Goal: Task Accomplishment & Management: Use online tool/utility

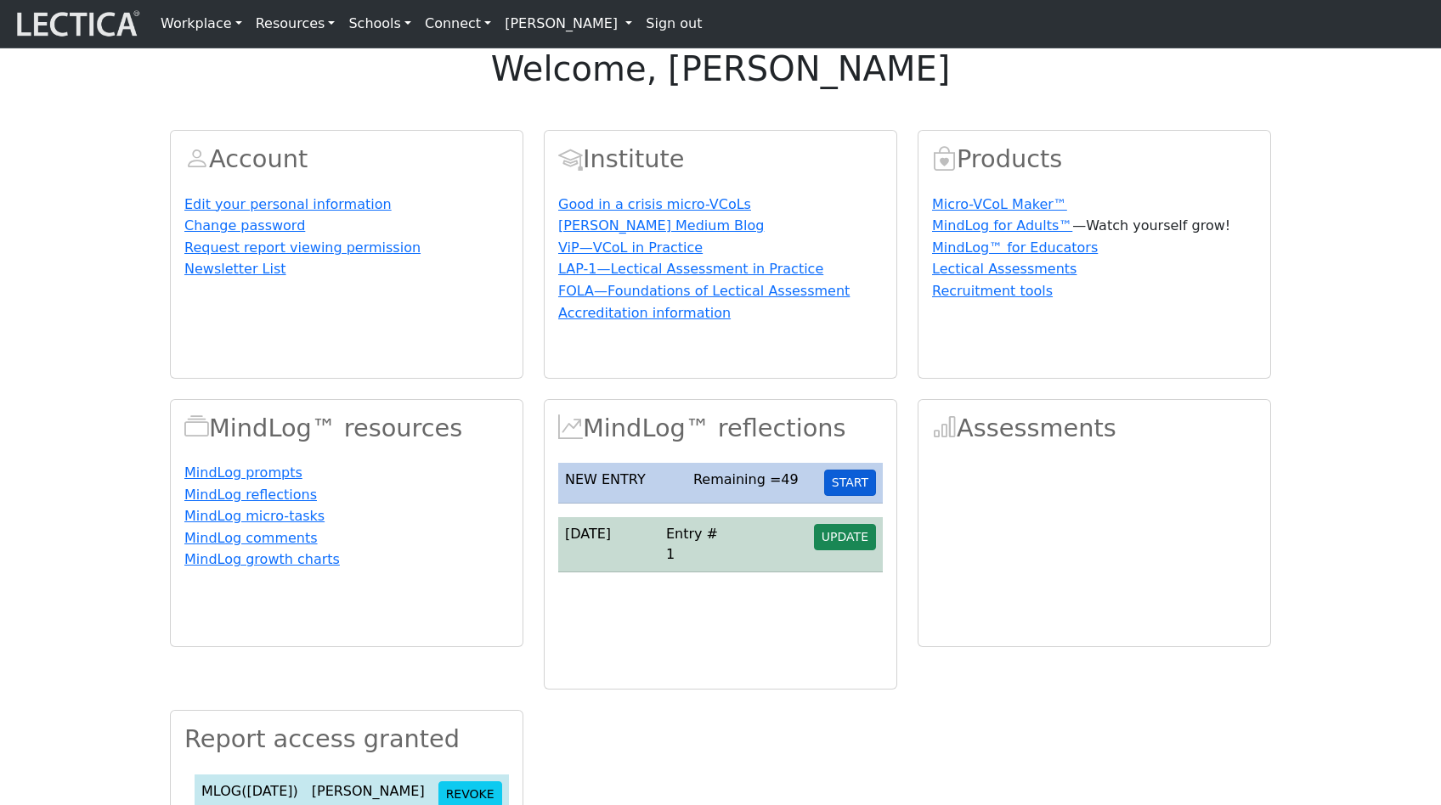
click at [851, 496] on button "START" at bounding box center [850, 483] width 52 height 26
click at [839, 544] on span "UPDATE" at bounding box center [845, 537] width 47 height 14
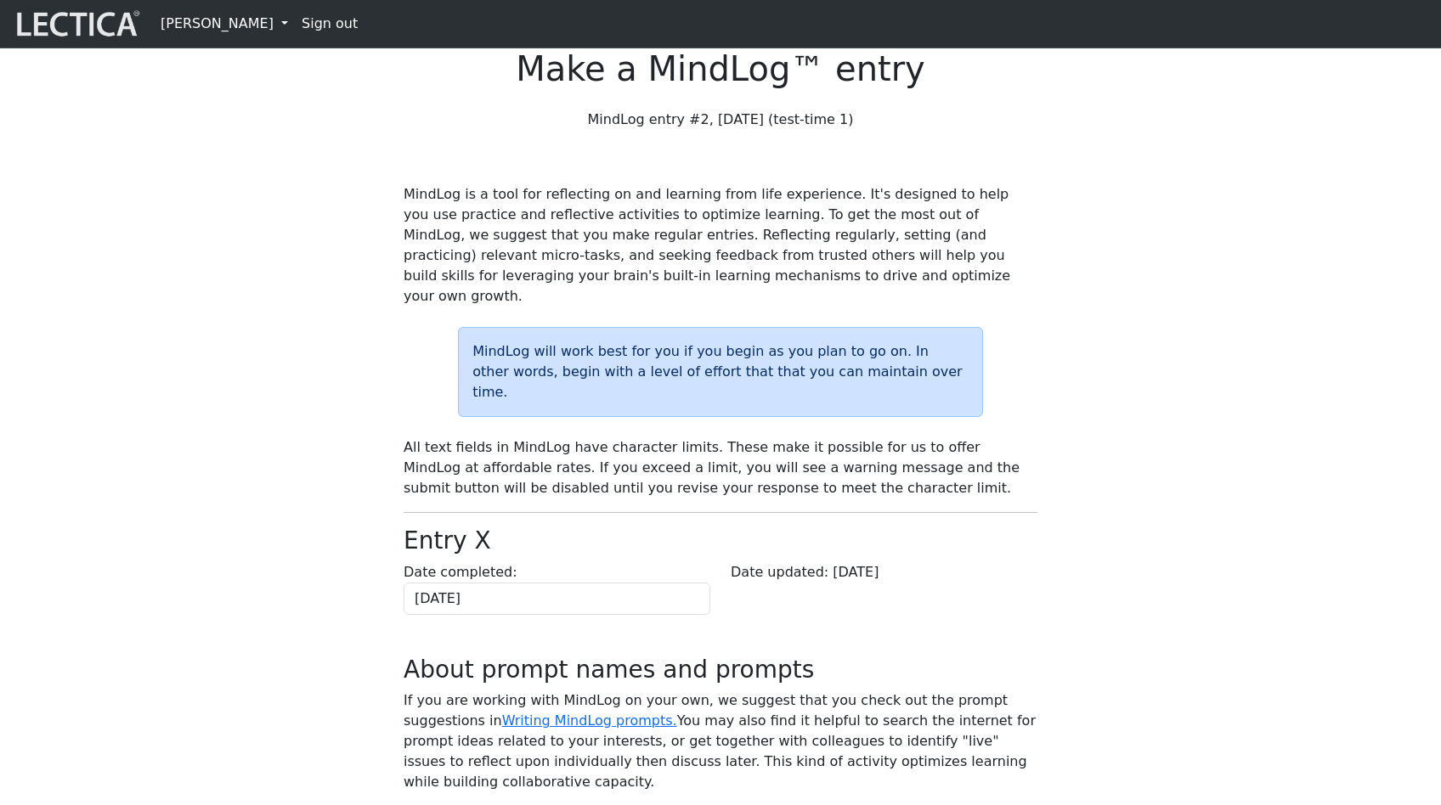
scroll to position [19, 0]
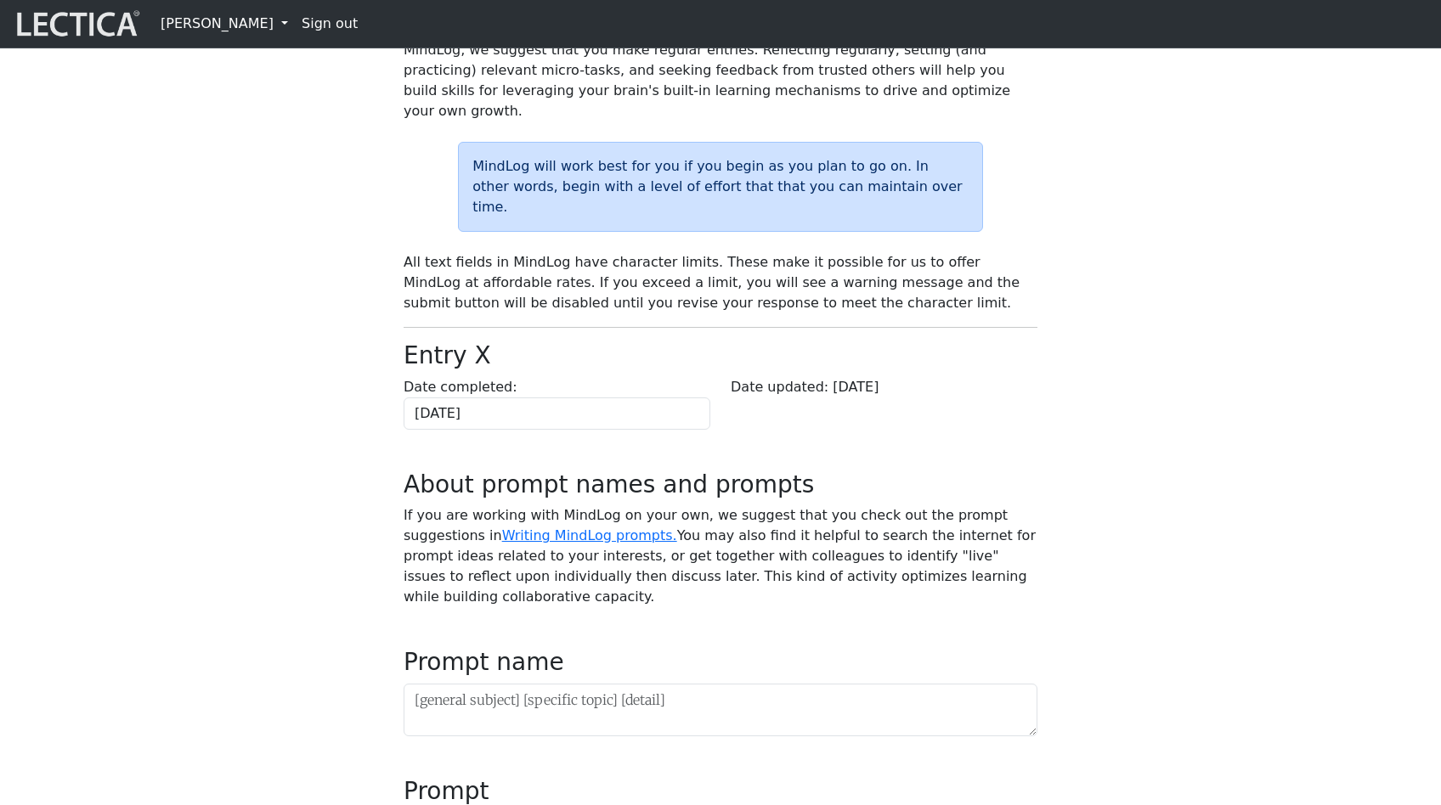
scroll to position [195, 0]
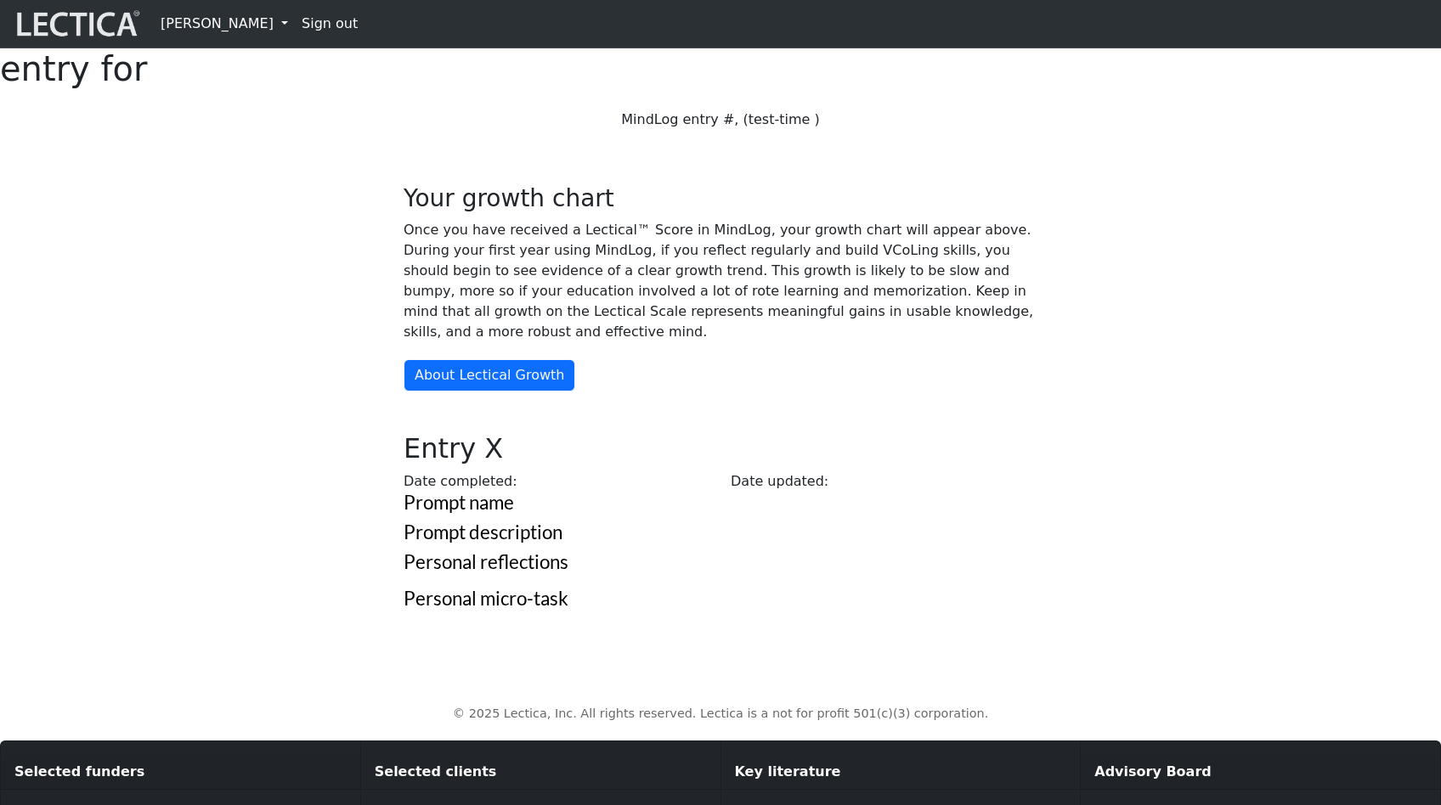
scroll to position [195, 0]
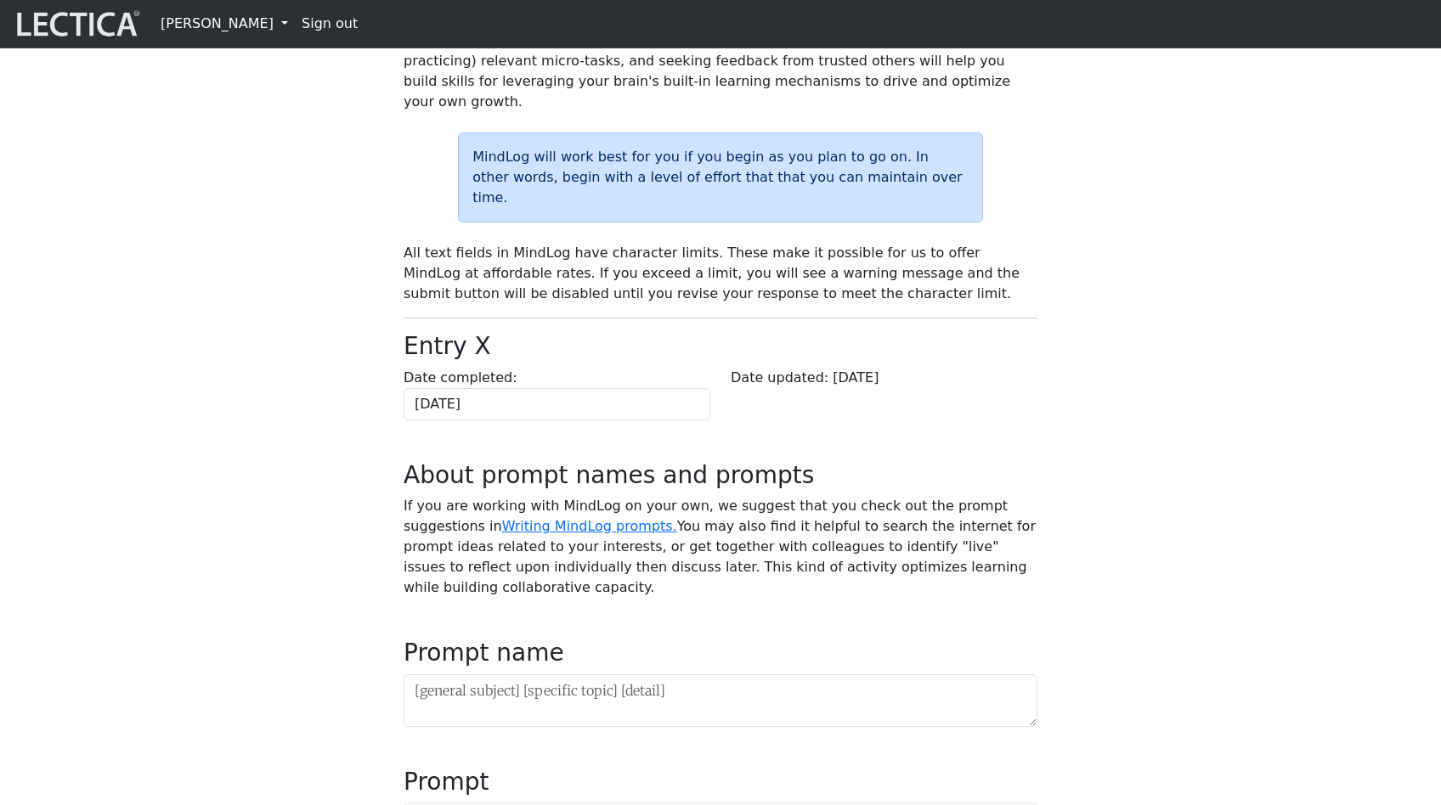
drag, startPoint x: 415, startPoint y: 349, endPoint x: 365, endPoint y: 349, distance: 50.1
click at [415, 349] on h3 "Entry X" at bounding box center [720, 346] width 654 height 29
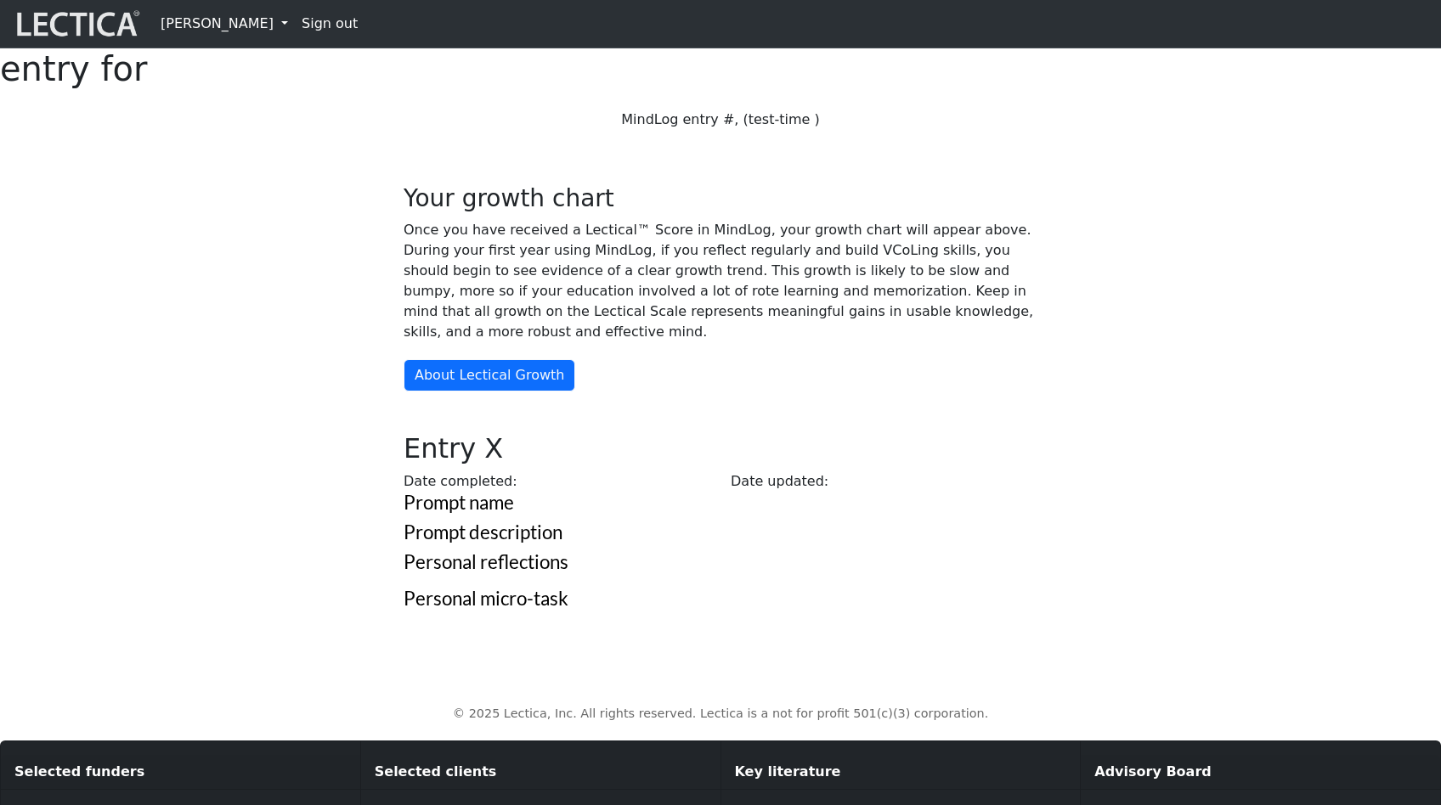
scroll to position [195, 0]
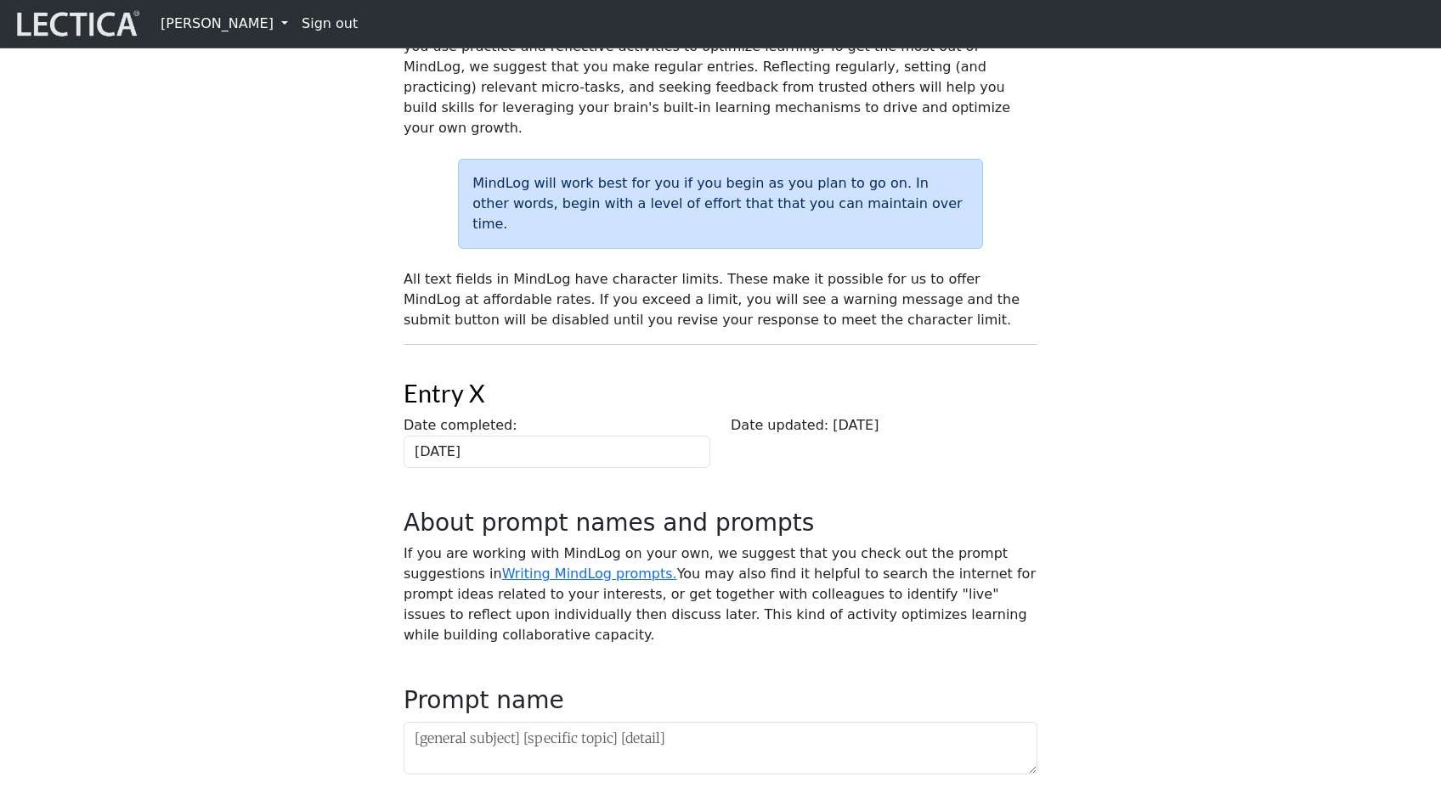
scroll to position [164, 0]
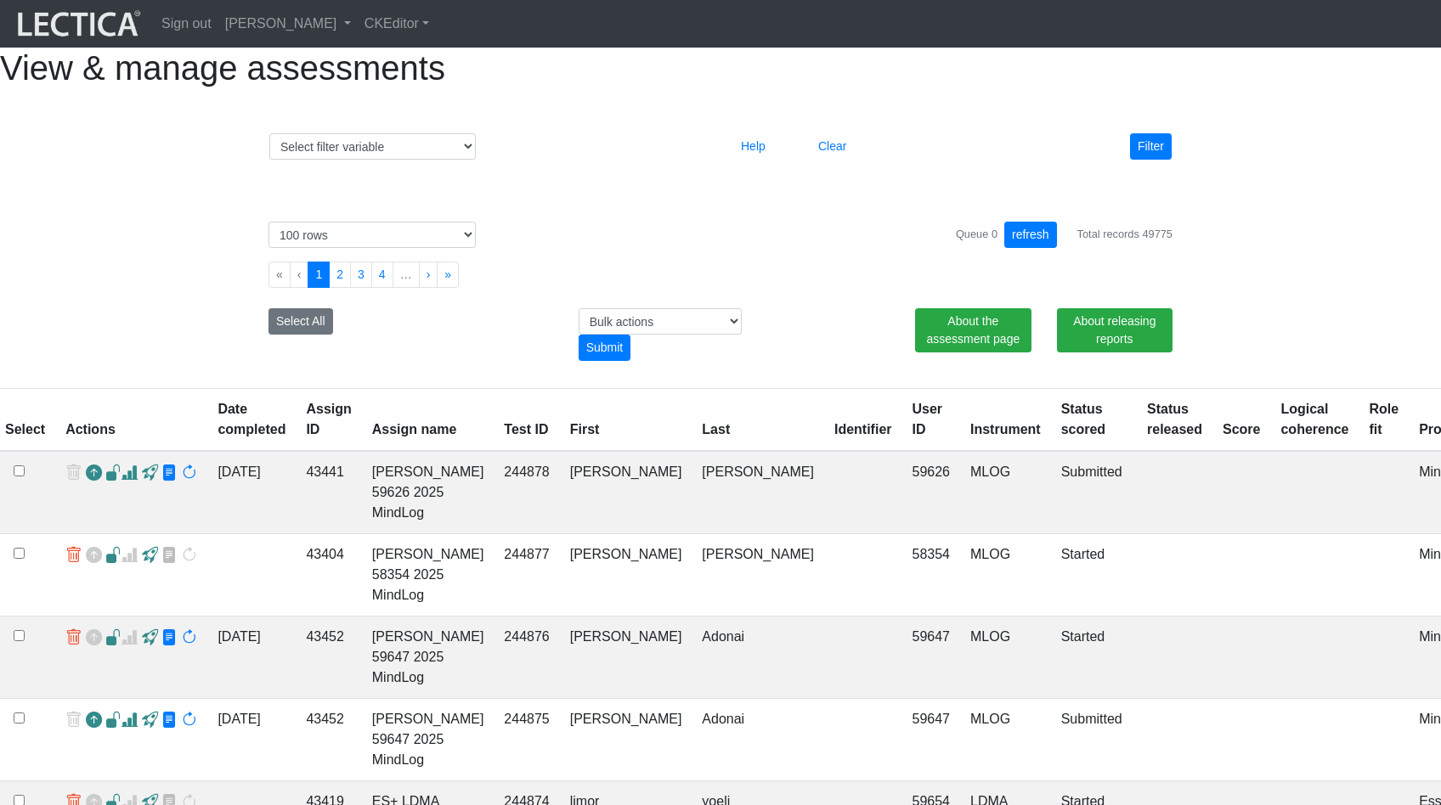
select select "100"
click at [365, 160] on select "Select filter variable Assignment name Assignment ID Clarity persuasive Clarity…" at bounding box center [372, 146] width 206 height 26
select select "status_score"
select select
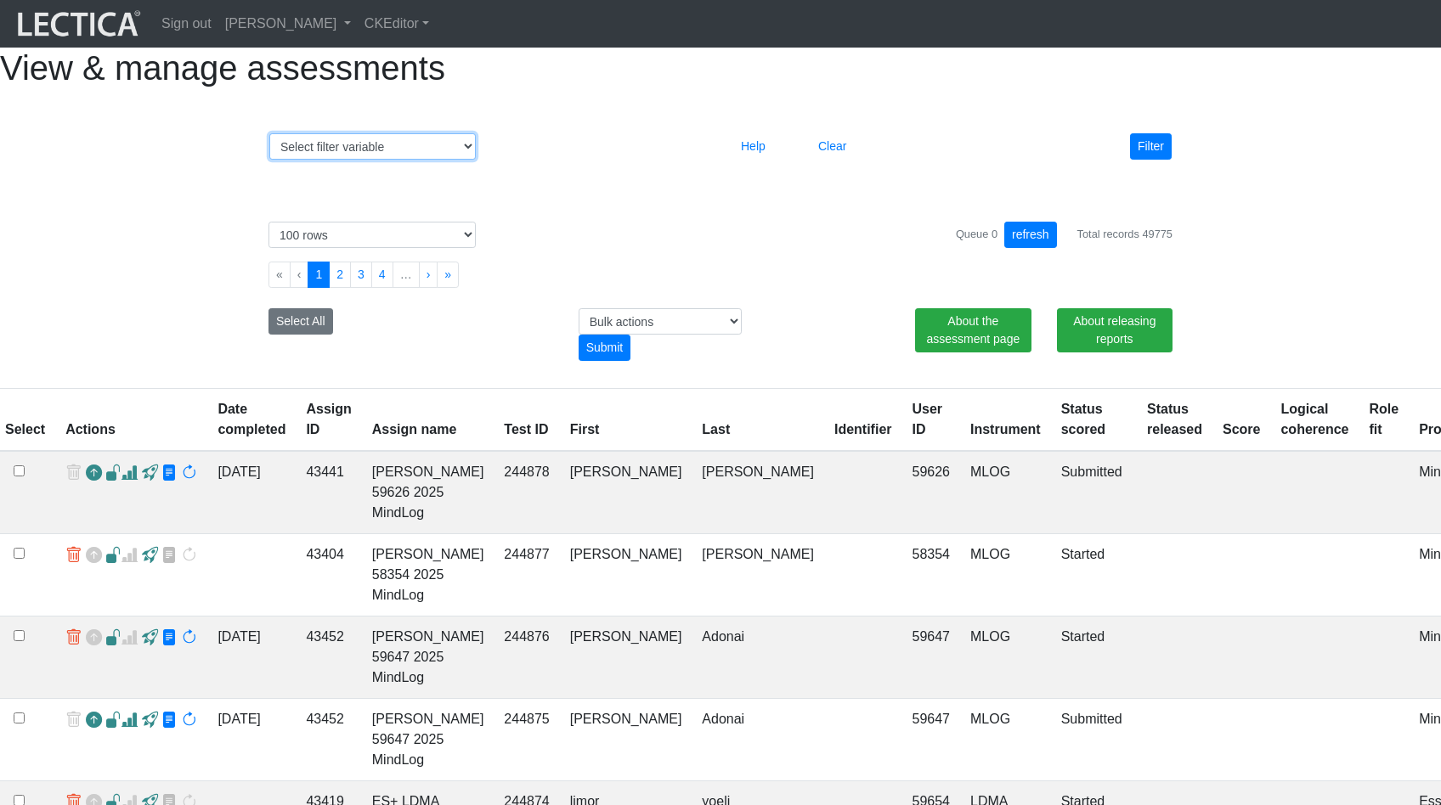
select select
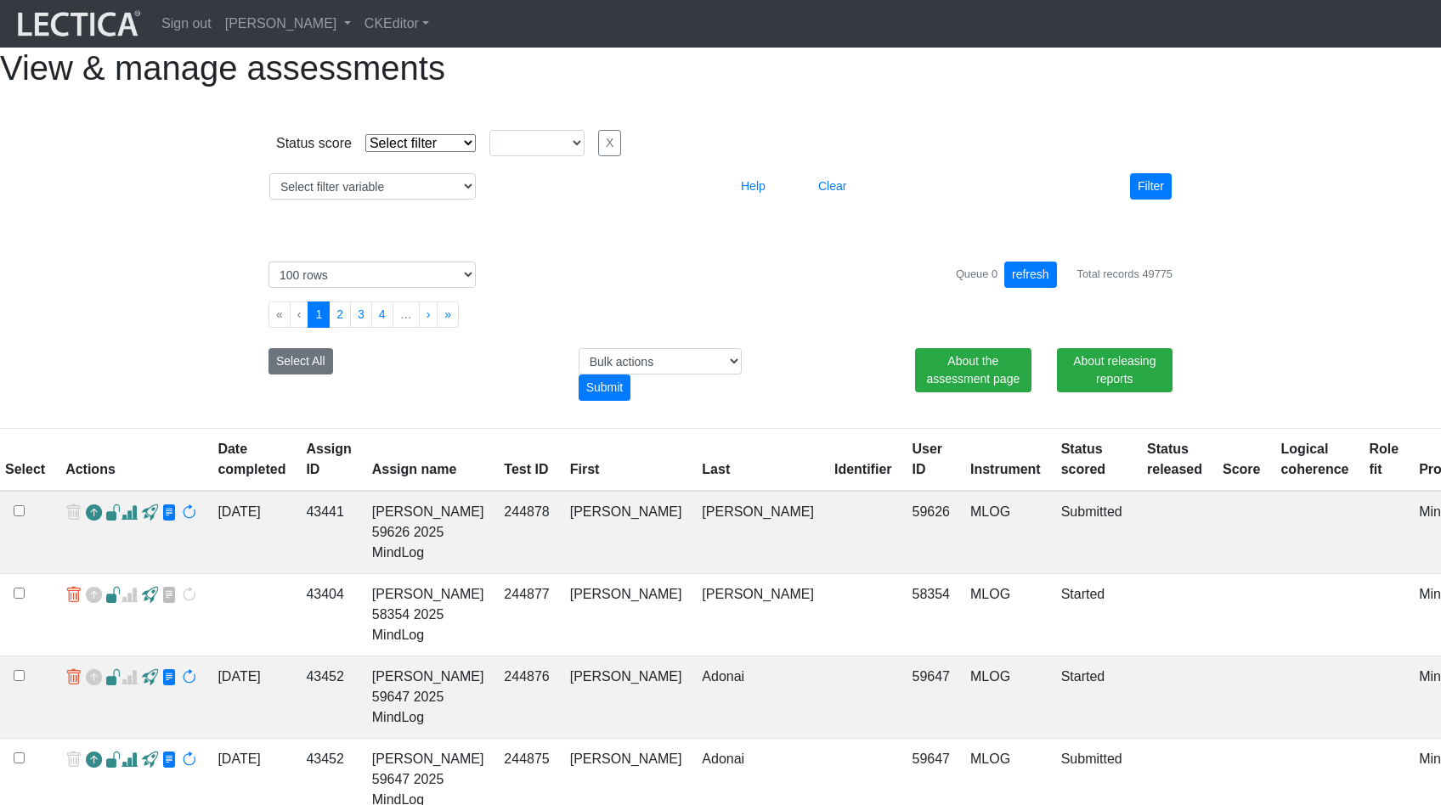
click at [376, 152] on select "Select filter Equals Does not equal" at bounding box center [420, 143] width 110 height 18
select select "iexact"
click at [516, 156] on select "completed created finalized_cs finalized_ls finalized_ss scored_cs started subm…" at bounding box center [536, 143] width 95 height 26
select select "completed"
click at [1147, 200] on button "Filter" at bounding box center [1151, 186] width 42 height 26
